Goal: Information Seeking & Learning: Find specific page/section

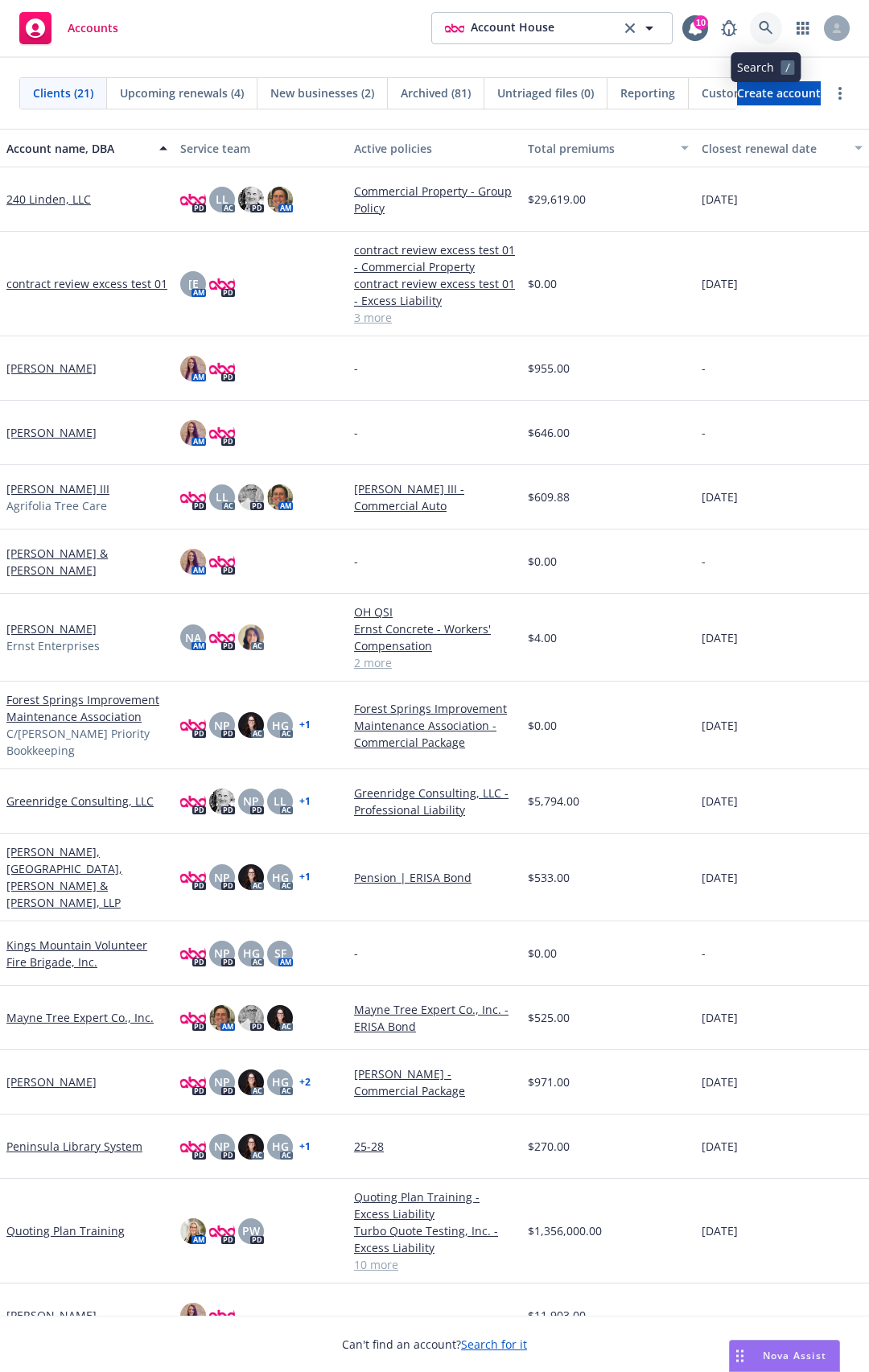
click at [766, 29] on icon at bounding box center [765, 28] width 14 height 14
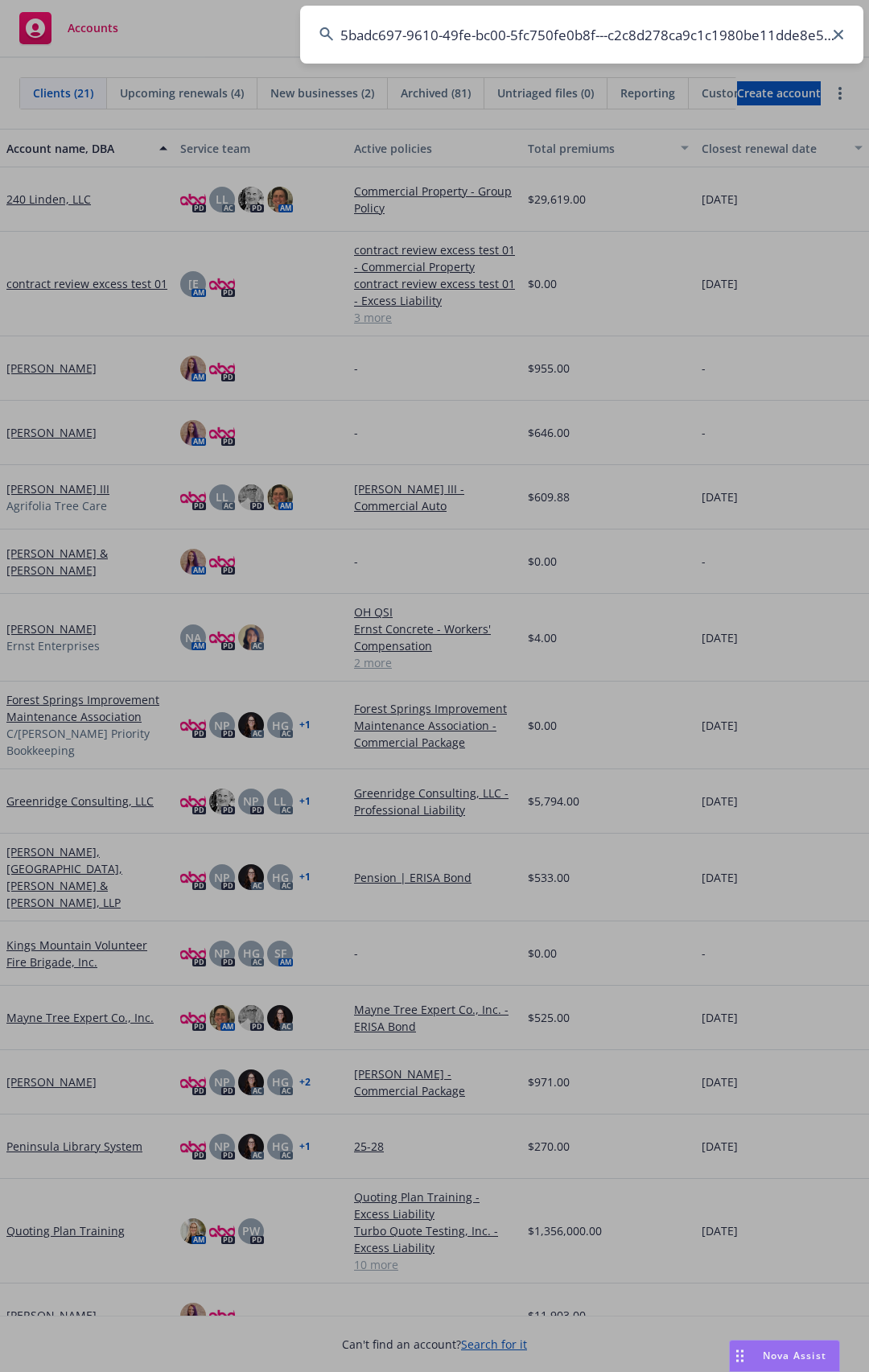
scroll to position [0, 7]
type input "5badc697-9610-49fe-bc00-5fc750fe0b8f---c2c8d278ca9c1c1980be11dde8e5fcf7"
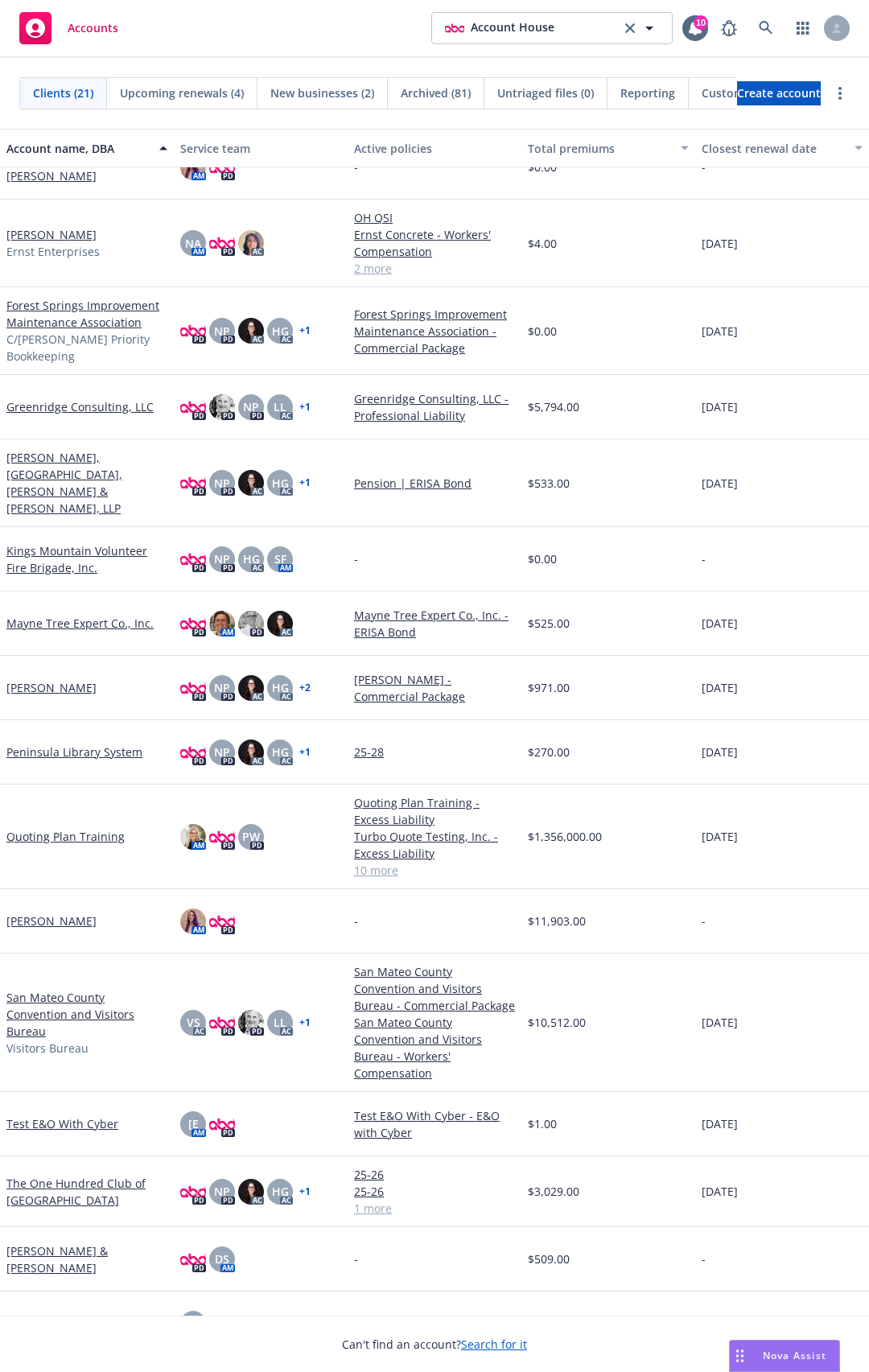
scroll to position [0, 0]
